Goal: Transaction & Acquisition: Purchase product/service

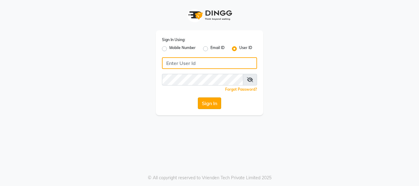
type input "alpanache"
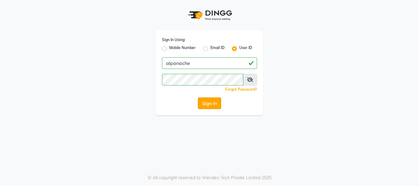
click at [212, 100] on button "Sign In" at bounding box center [209, 103] width 23 height 12
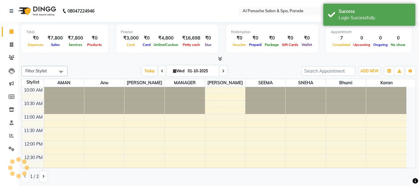
select select "en"
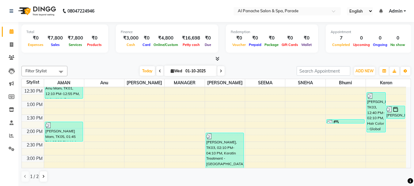
scroll to position [70, 0]
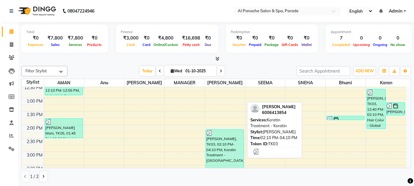
click at [222, 143] on div "[PERSON_NAME], TK03, 02:10 PM-04:10 PM, Keratin Treatment - [GEOGRAPHIC_DATA]" at bounding box center [225, 156] width 38 height 53
select select "3"
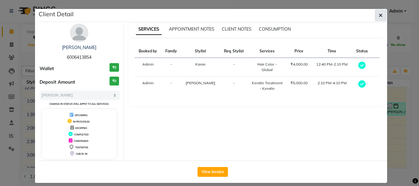
click at [380, 15] on icon "button" at bounding box center [381, 15] width 4 height 5
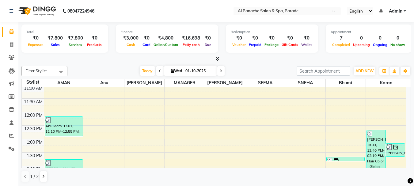
scroll to position [0, 0]
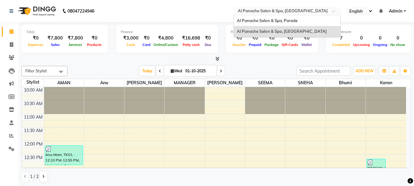
click at [269, 12] on input "text" at bounding box center [281, 12] width 89 height 6
click at [266, 18] on span "Al Panache Salon & Spa, Parade" at bounding box center [267, 20] width 61 height 5
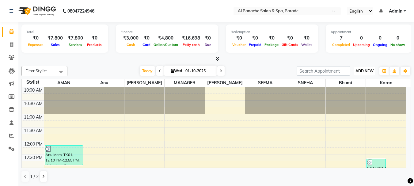
click at [363, 74] on button "ADD NEW Toggle Dropdown" at bounding box center [364, 71] width 21 height 9
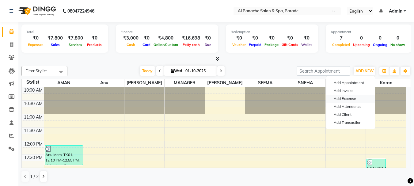
click at [345, 100] on link "Add Expense" at bounding box center [351, 99] width 48 height 8
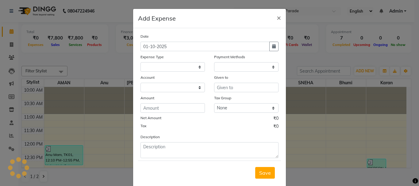
select select
select select "1"
select select "2323"
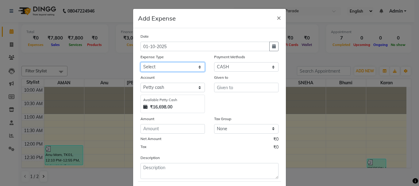
click at [164, 66] on select "Select Advance Salary Bank charges Car maintenance Cash transfer to bank Cash t…" at bounding box center [172, 67] width 64 height 10
select select "4766"
click at [140, 62] on select "Select Advance Salary Bank charges Car maintenance Cash transfer to bank Cash t…" at bounding box center [172, 67] width 64 height 10
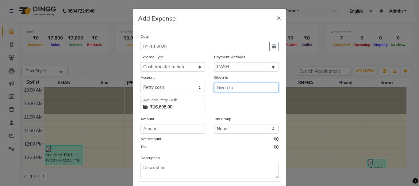
click at [229, 87] on input "text" at bounding box center [246, 88] width 64 height 10
type input "Sir"
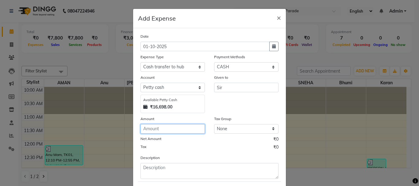
click at [161, 128] on input "number" at bounding box center [172, 129] width 64 height 10
type input "10000"
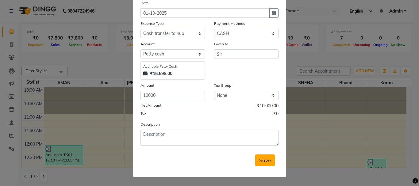
click at [265, 166] on button "Save" at bounding box center [265, 161] width 20 height 12
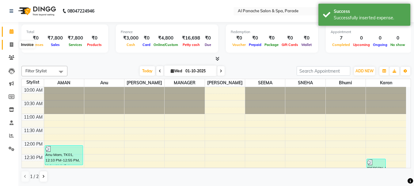
click at [11, 46] on icon at bounding box center [11, 44] width 3 height 5
select select "service"
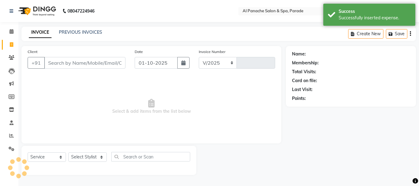
select select "463"
type input "1494"
click at [10, 31] on icon at bounding box center [12, 31] width 4 height 5
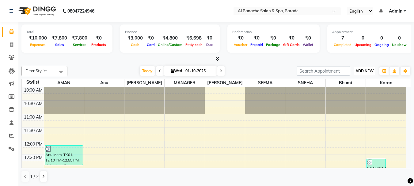
click at [366, 67] on button "ADD NEW Toggle Dropdown" at bounding box center [364, 71] width 21 height 9
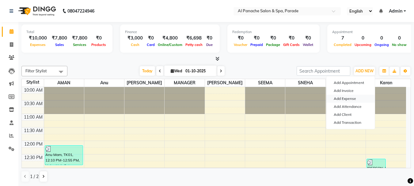
click at [352, 102] on link "Add Expense" at bounding box center [351, 99] width 48 height 8
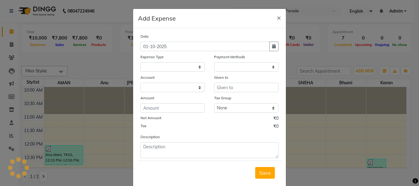
select select
select select "1"
select select "2323"
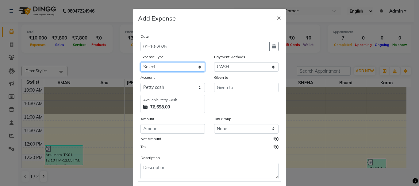
click at [168, 65] on select "Select Advance Salary Bank charges Car maintenance Cash transfer to bank Cash t…" at bounding box center [172, 67] width 64 height 10
select select "14026"
click at [140, 62] on select "Select Advance Salary Bank charges Car maintenance Cash transfer to bank Cash t…" at bounding box center [172, 67] width 64 height 10
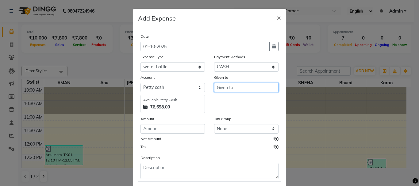
click at [235, 90] on input "text" at bounding box center [246, 88] width 64 height 10
type input "water bottle"
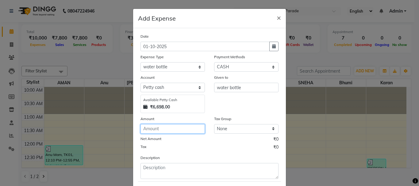
click at [157, 131] on input "number" at bounding box center [172, 129] width 64 height 10
type input "450"
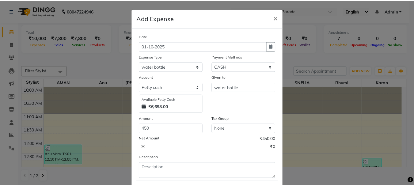
scroll to position [33, 0]
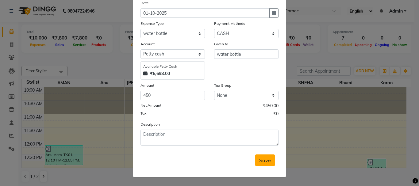
click at [260, 159] on span "Save" at bounding box center [265, 160] width 12 height 6
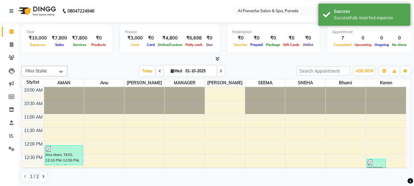
click at [8, 50] on li "Invoice" at bounding box center [9, 44] width 18 height 13
click at [9, 47] on span at bounding box center [11, 44] width 11 height 7
select select "service"
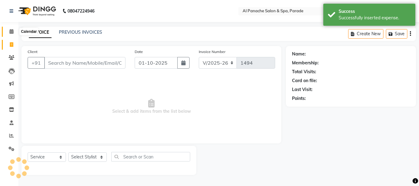
click at [11, 29] on icon at bounding box center [12, 31] width 4 height 5
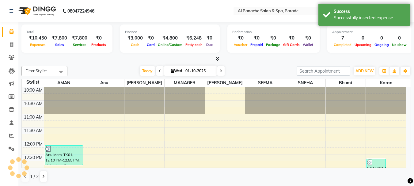
scroll to position [162, 0]
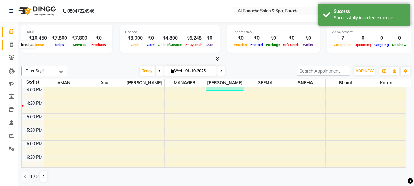
click at [10, 46] on icon at bounding box center [11, 44] width 3 height 5
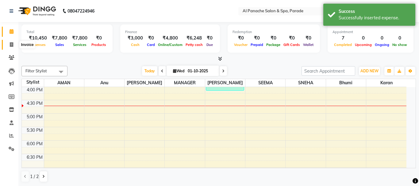
select select "service"
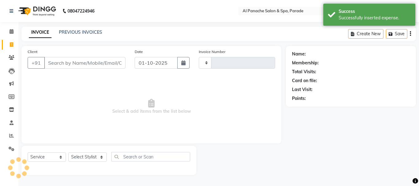
click at [10, 37] on li "Calendar" at bounding box center [9, 31] width 18 height 13
click at [11, 33] on icon at bounding box center [12, 31] width 4 height 5
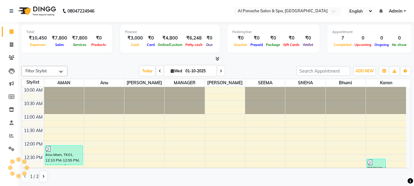
scroll to position [0, 0]
click at [8, 48] on link "Invoice" at bounding box center [9, 45] width 15 height 10
select select "service"
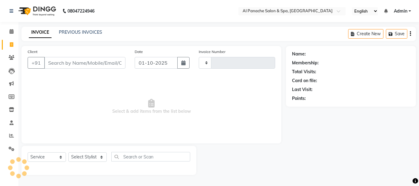
type input "2515"
select select "751"
click at [78, 63] on input "Client" at bounding box center [84, 63] width 81 height 12
click at [90, 67] on input "Client" at bounding box center [84, 63] width 81 height 12
type input "7"
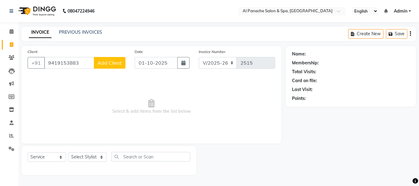
type input "9419153883"
click at [99, 65] on span "Add Client" at bounding box center [109, 63] width 24 height 6
select select "15"
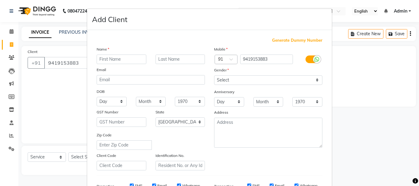
click at [119, 59] on input "text" at bounding box center [122, 60] width 50 height 10
click at [121, 58] on input "A r" at bounding box center [122, 60] width 50 height 10
type input "A r manhas"
click at [166, 57] on input "text" at bounding box center [180, 60] width 50 height 10
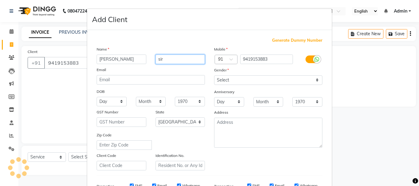
type input "sir"
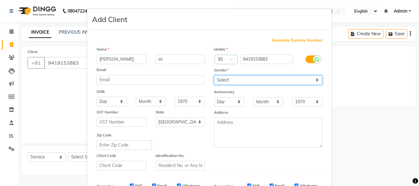
click at [281, 77] on select "Select [DEMOGRAPHIC_DATA] [DEMOGRAPHIC_DATA] Other Prefer Not To Say" at bounding box center [268, 80] width 108 height 10
select select "male"
click at [214, 75] on select "Select [DEMOGRAPHIC_DATA] [DEMOGRAPHIC_DATA] Other Prefer Not To Say" at bounding box center [268, 80] width 108 height 10
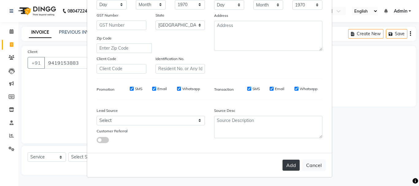
click at [287, 164] on button "Add" at bounding box center [290, 165] width 17 height 11
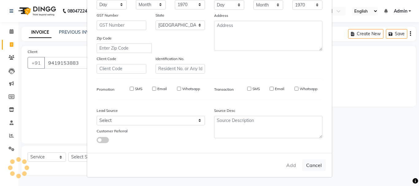
select select
select select "null"
select select
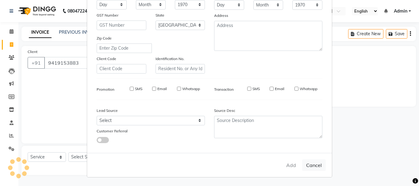
select select
checkbox input "false"
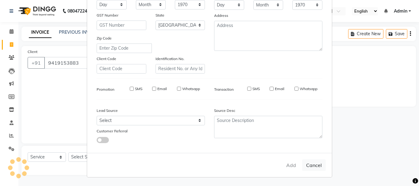
checkbox input "false"
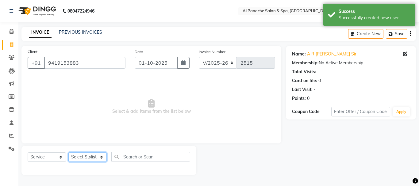
click at [87, 159] on select "Select Stylist Akash Aman Anu Arjun AShu Baby Bhavna Dhadwal Makeup Manager Ram…" at bounding box center [87, 157] width 38 height 10
click at [146, 124] on span "Select & add items from the list below" at bounding box center [151, 106] width 247 height 61
click at [82, 67] on input "9419153883" at bounding box center [84, 63] width 81 height 12
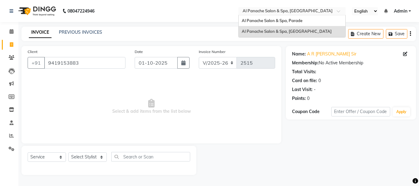
click at [249, 12] on input "text" at bounding box center [285, 12] width 89 height 6
click at [250, 19] on span "Al Panache Salon & Spa, Parade" at bounding box center [272, 20] width 61 height 5
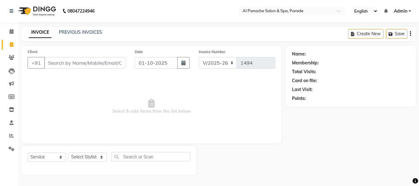
select select "463"
select select "service"
click at [56, 66] on input "Client" at bounding box center [84, 63] width 81 height 12
type input "9419153883"
click at [121, 56] on div "Client [PHONE_NUMBER] Add Client" at bounding box center [76, 60] width 107 height 25
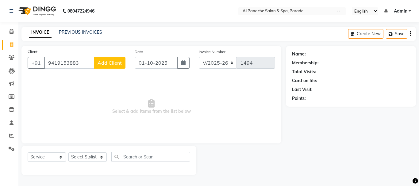
click at [114, 65] on span "Add Client" at bounding box center [109, 63] width 24 height 6
select select "15"
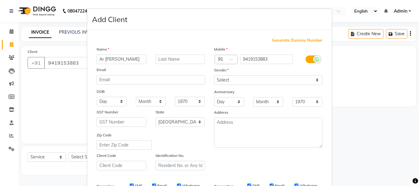
type input "Ar [PERSON_NAME]"
click at [168, 63] on input "text" at bounding box center [180, 60] width 50 height 10
type input "sir"
click at [224, 77] on select "Select [DEMOGRAPHIC_DATA] [DEMOGRAPHIC_DATA] Other Prefer Not To Say" at bounding box center [268, 80] width 108 height 10
select select "[DEMOGRAPHIC_DATA]"
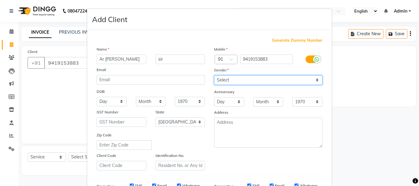
click at [214, 75] on select "Select [DEMOGRAPHIC_DATA] [DEMOGRAPHIC_DATA] Other Prefer Not To Say" at bounding box center [268, 80] width 108 height 10
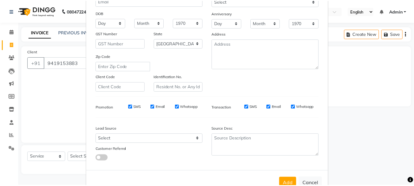
scroll to position [97, 0]
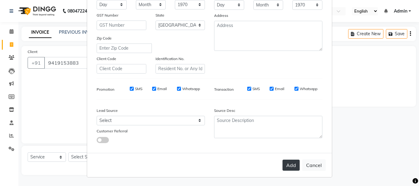
click at [292, 167] on button "Add" at bounding box center [290, 165] width 17 height 11
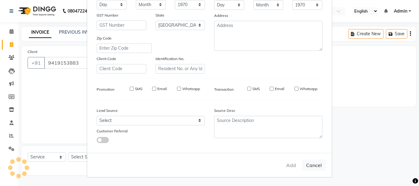
select select
select select "null"
select select
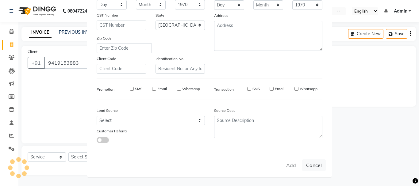
select select
checkbox input "false"
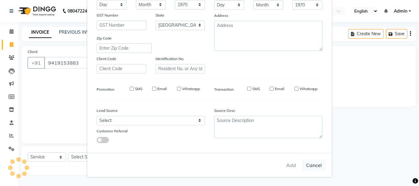
checkbox input "false"
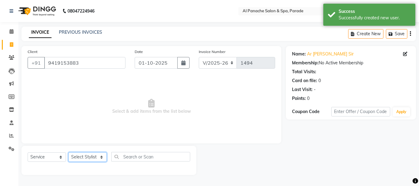
click at [78, 159] on select "Select Stylist [PERSON_NAME] Bhumi [PERSON_NAME] MANAGER [PERSON_NAME] [PERSON_…" at bounding box center [87, 157] width 38 height 10
select select "6416"
click at [68, 152] on select "Select Stylist [PERSON_NAME] Bhumi [PERSON_NAME] MANAGER [PERSON_NAME] [PERSON_…" at bounding box center [87, 157] width 38 height 10
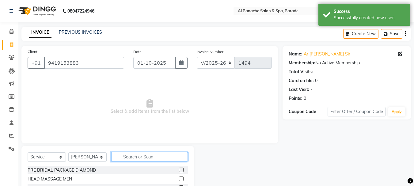
click at [130, 153] on input "text" at bounding box center [149, 157] width 77 height 10
type input "baby"
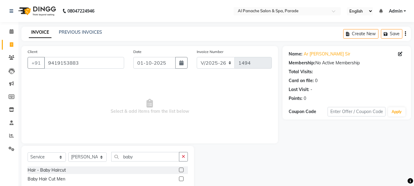
click at [180, 170] on label at bounding box center [181, 170] width 5 height 5
click at [180, 170] on input "checkbox" at bounding box center [181, 170] width 4 height 4
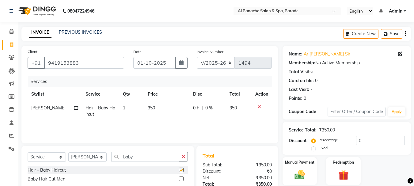
checkbox input "false"
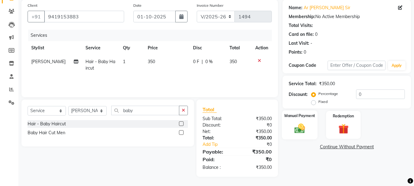
click at [303, 128] on img at bounding box center [299, 128] width 17 height 12
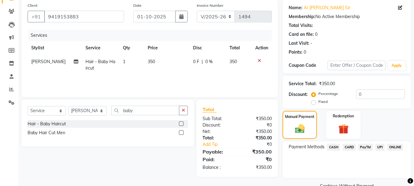
click at [366, 148] on span "PayTM" at bounding box center [365, 147] width 15 height 7
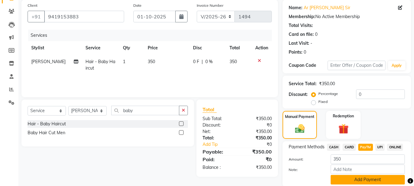
click at [364, 181] on button "Add Payment" at bounding box center [368, 180] width 74 height 10
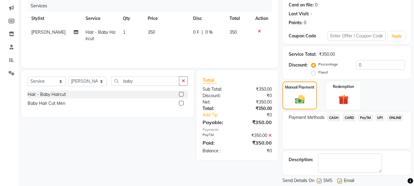
scroll to position [95, 0]
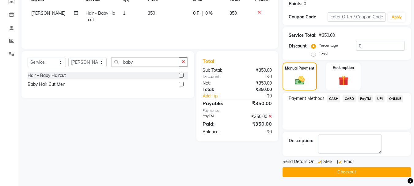
click at [382, 172] on button "Checkout" at bounding box center [347, 172] width 128 height 10
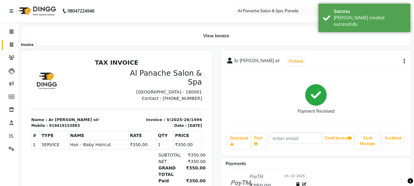
click at [10, 42] on icon at bounding box center [11, 44] width 3 height 5
select select "service"
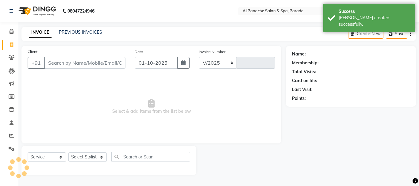
select select "463"
type input "1495"
click at [67, 66] on input "Client" at bounding box center [84, 63] width 81 height 12
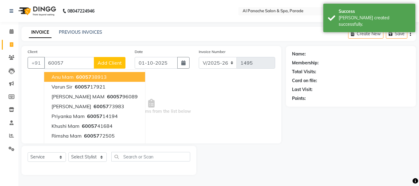
click at [61, 80] on span "Anu mam" at bounding box center [63, 77] width 22 height 6
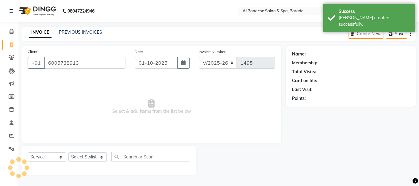
type input "6005738913"
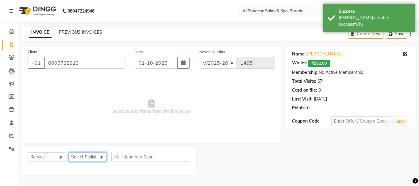
click at [81, 161] on select "Select Stylist [PERSON_NAME] Bhumi [PERSON_NAME] MANAGER [PERSON_NAME] [PERSON_…" at bounding box center [87, 157] width 38 height 10
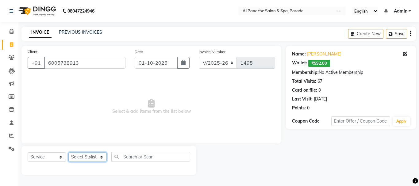
select select "88848"
click at [68, 152] on select "Select Stylist [PERSON_NAME] Bhumi [PERSON_NAME] MANAGER [PERSON_NAME] [PERSON_…" at bounding box center [87, 157] width 38 height 10
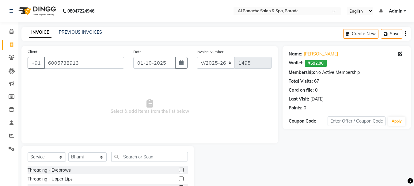
click at [143, 154] on input "text" at bounding box center [149, 157] width 77 height 10
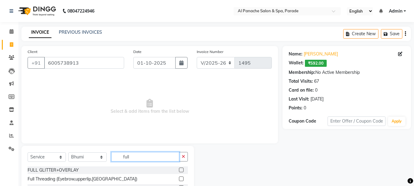
type input "full"
click at [179, 178] on label at bounding box center [181, 179] width 5 height 5
click at [179, 178] on input "checkbox" at bounding box center [181, 179] width 4 height 4
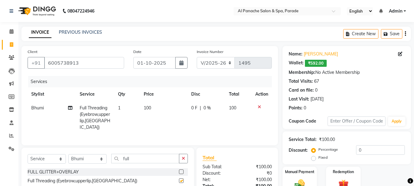
checkbox input "false"
click at [306, 177] on div "Manual Payment" at bounding box center [300, 180] width 36 height 29
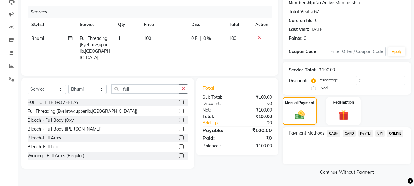
click at [334, 133] on span "CASH" at bounding box center [333, 133] width 13 height 7
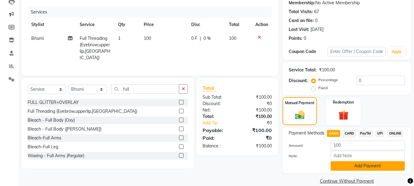
click at [343, 165] on button "Add Payment" at bounding box center [368, 166] width 74 height 10
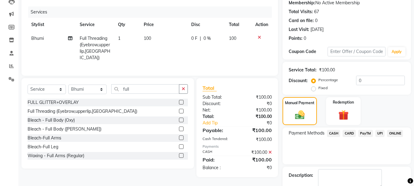
scroll to position [104, 0]
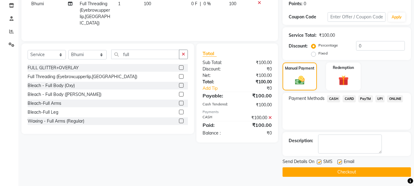
click at [336, 173] on button "Checkout" at bounding box center [347, 172] width 128 height 10
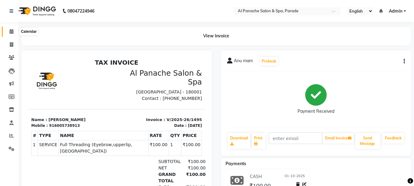
click at [15, 34] on span at bounding box center [11, 31] width 11 height 7
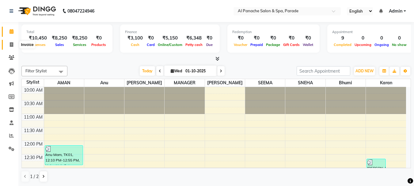
click at [12, 44] on icon at bounding box center [11, 44] width 3 height 5
select select "service"
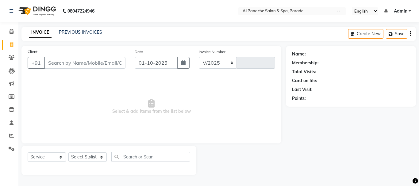
select select "463"
type input "1496"
click at [79, 32] on link "PREVIOUS INVOICES" at bounding box center [80, 32] width 43 height 6
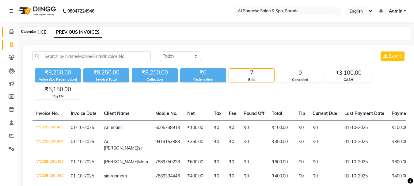
click at [8, 30] on span at bounding box center [11, 31] width 11 height 7
